Goal: Check status: Check status

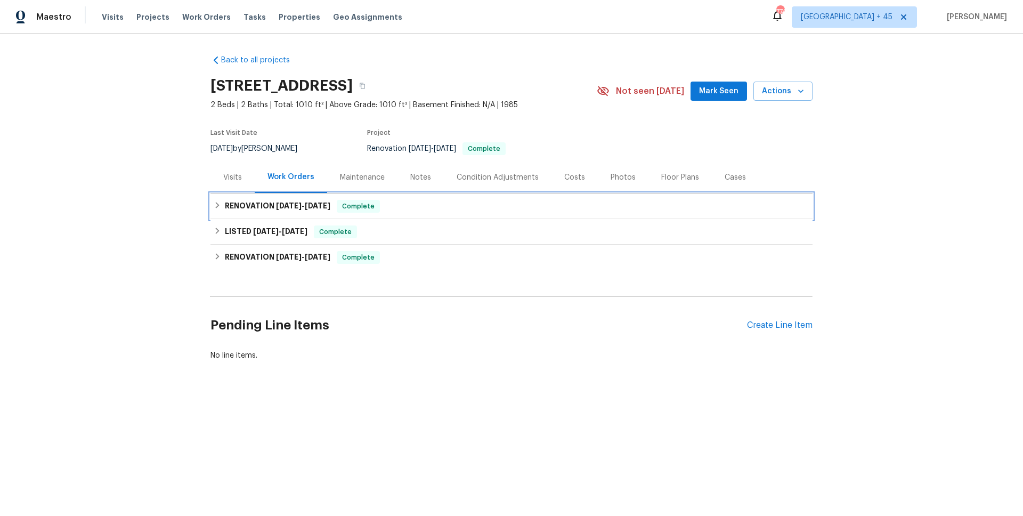
click at [280, 219] on div "RENOVATION [DATE] - [DATE] Complete" at bounding box center [511, 206] width 602 height 26
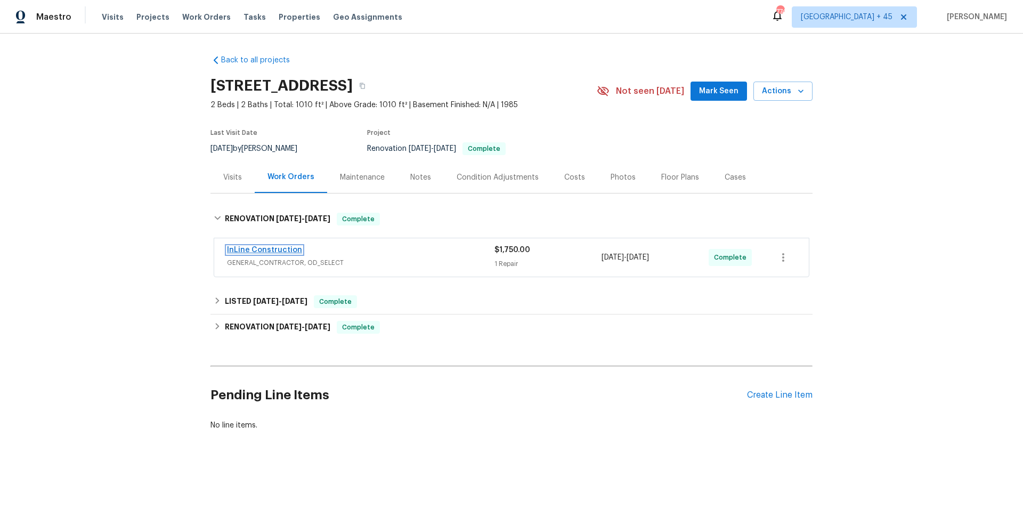
click at [275, 254] on link "InLine Construction" at bounding box center [264, 249] width 75 height 7
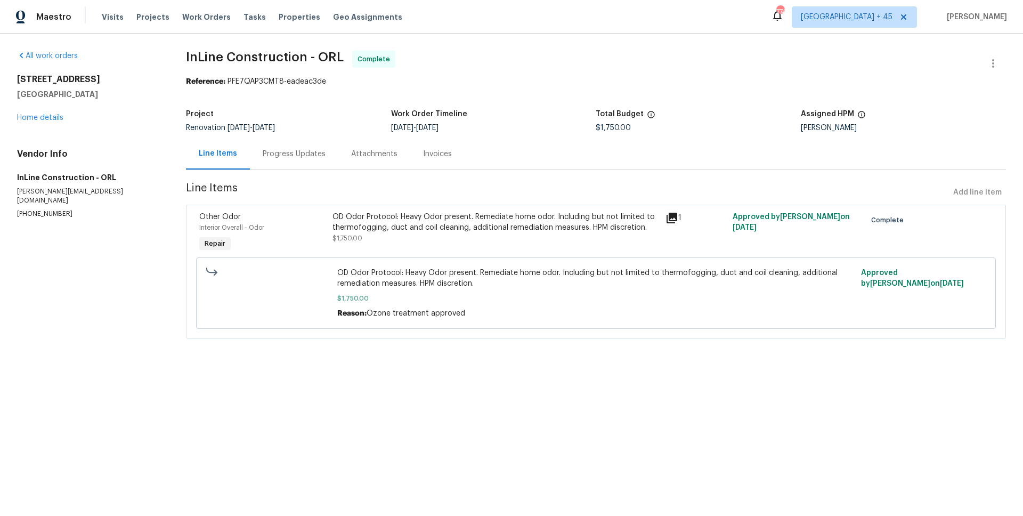
click at [301, 160] on div "Progress Updates" at bounding box center [294, 153] width 88 height 31
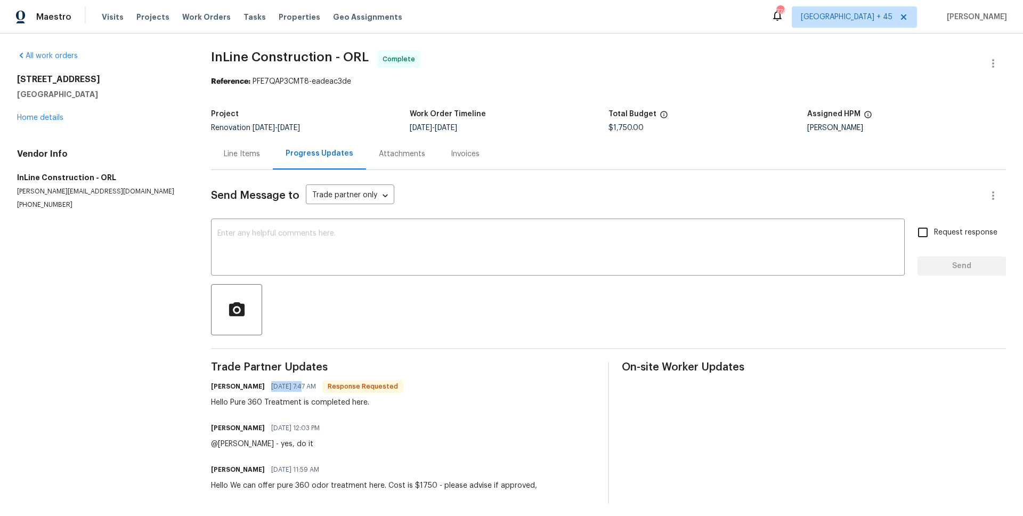
drag, startPoint x: 273, startPoint y: 386, endPoint x: 306, endPoint y: 385, distance: 33.0
click at [306, 385] on span "[DATE] 7:47 AM" at bounding box center [293, 386] width 45 height 11
copy span "[DATE]"
